Goal: Find specific page/section: Find specific page/section

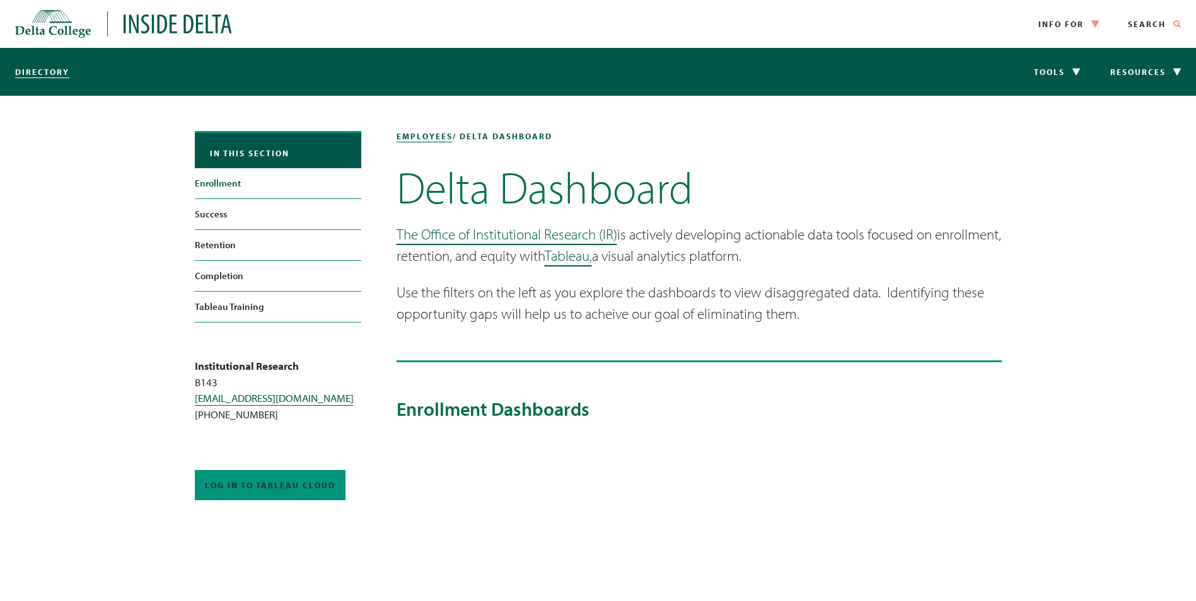
click at [217, 180] on link "Enrollment" at bounding box center [278, 183] width 166 height 30
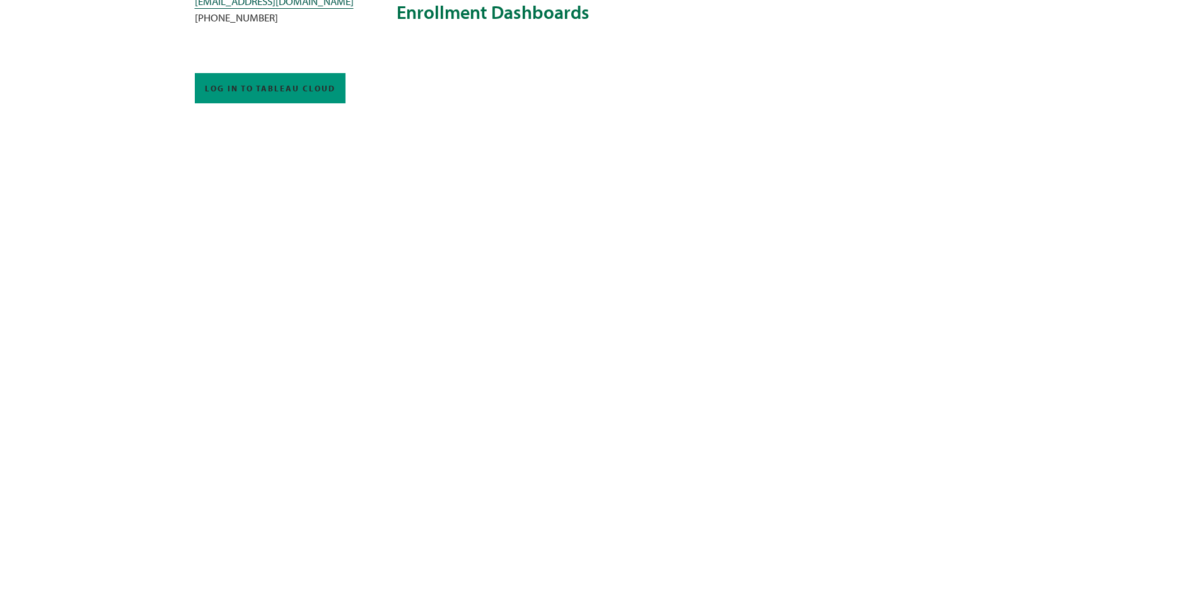
scroll to position [400, 0]
